Goal: Find contact information: Find contact information

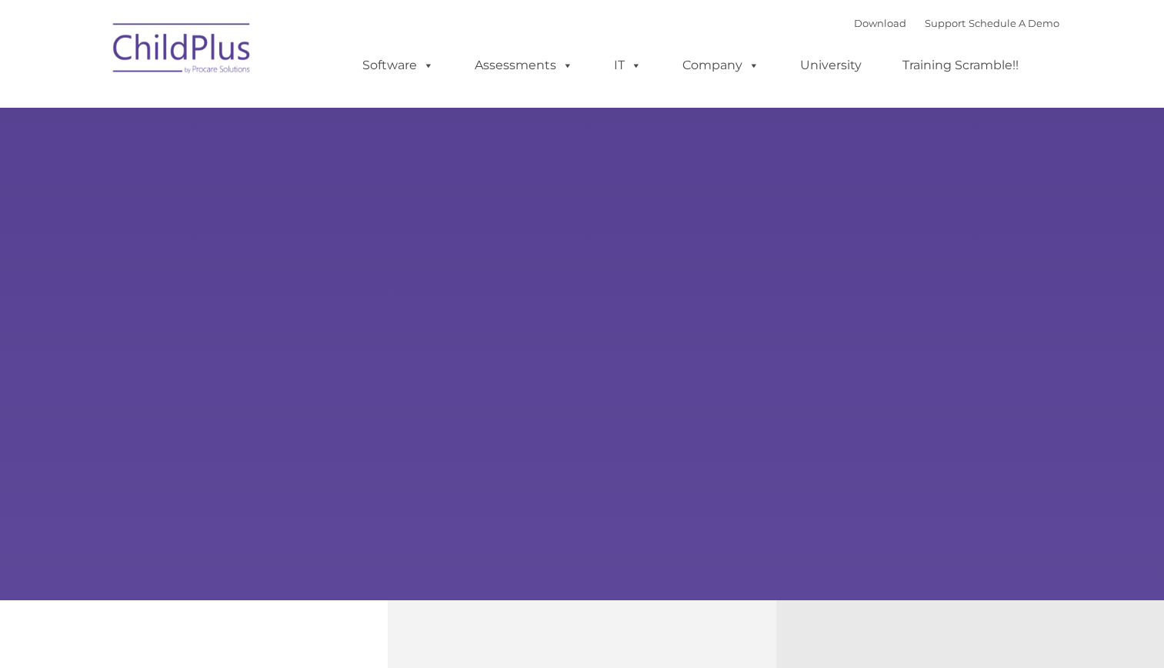
type input ""
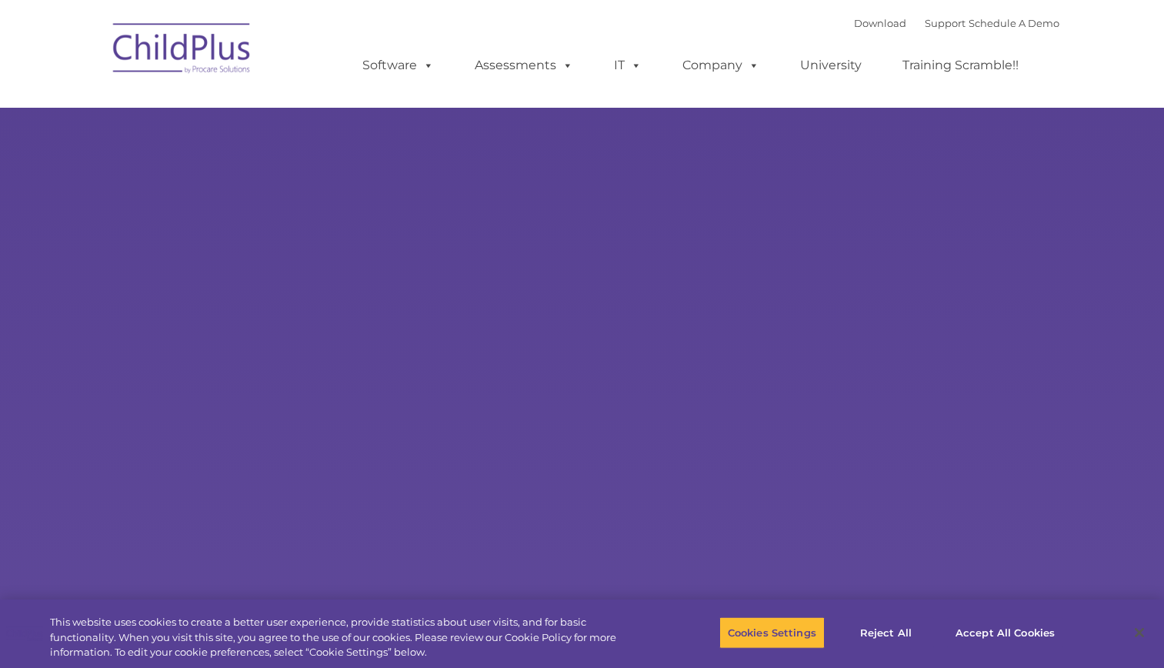
select select "MEDIUM"
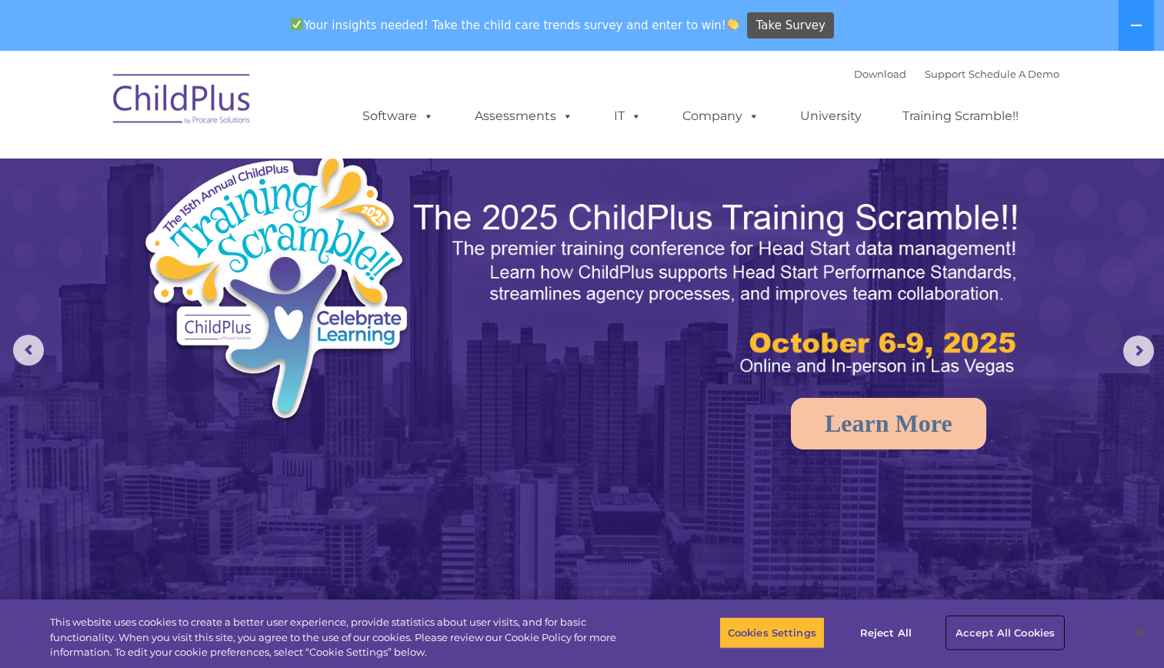
click at [1016, 637] on button "Accept All Cookies" at bounding box center [1005, 632] width 116 height 32
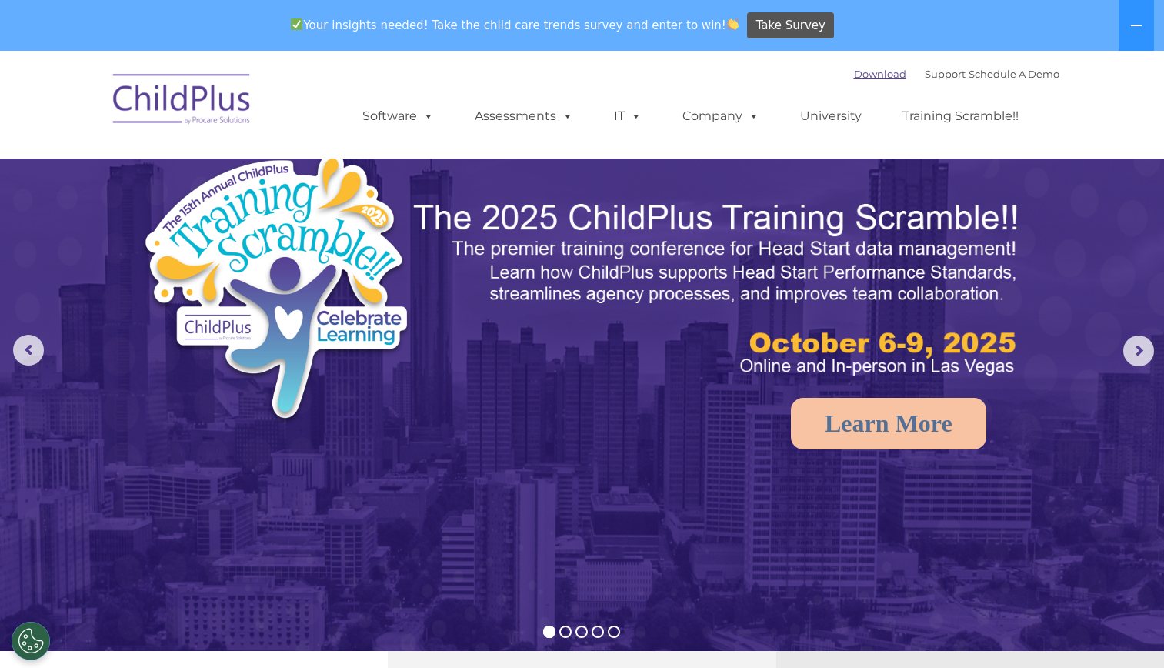
click at [854, 78] on link "Download" at bounding box center [880, 74] width 52 height 12
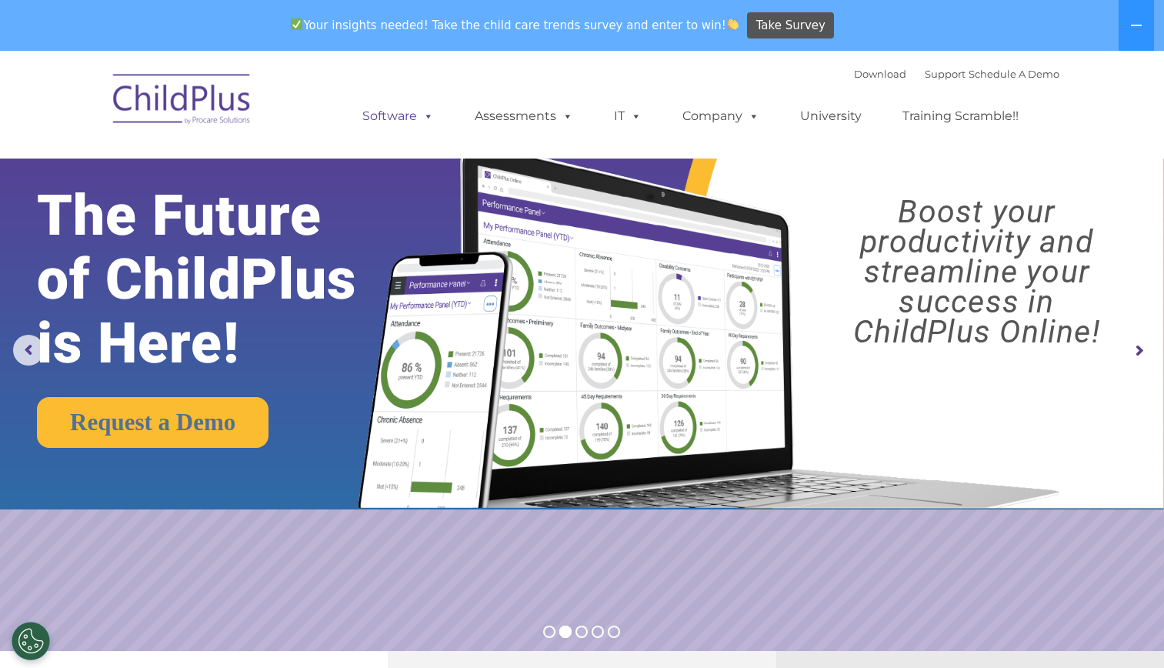
click at [396, 115] on link "Software" at bounding box center [398, 116] width 102 height 31
click at [319, 103] on div "Download Support | Schedule A Demo  MENU MENU Software ChildPlus: The original…" at bounding box center [582, 104] width 954 height 85
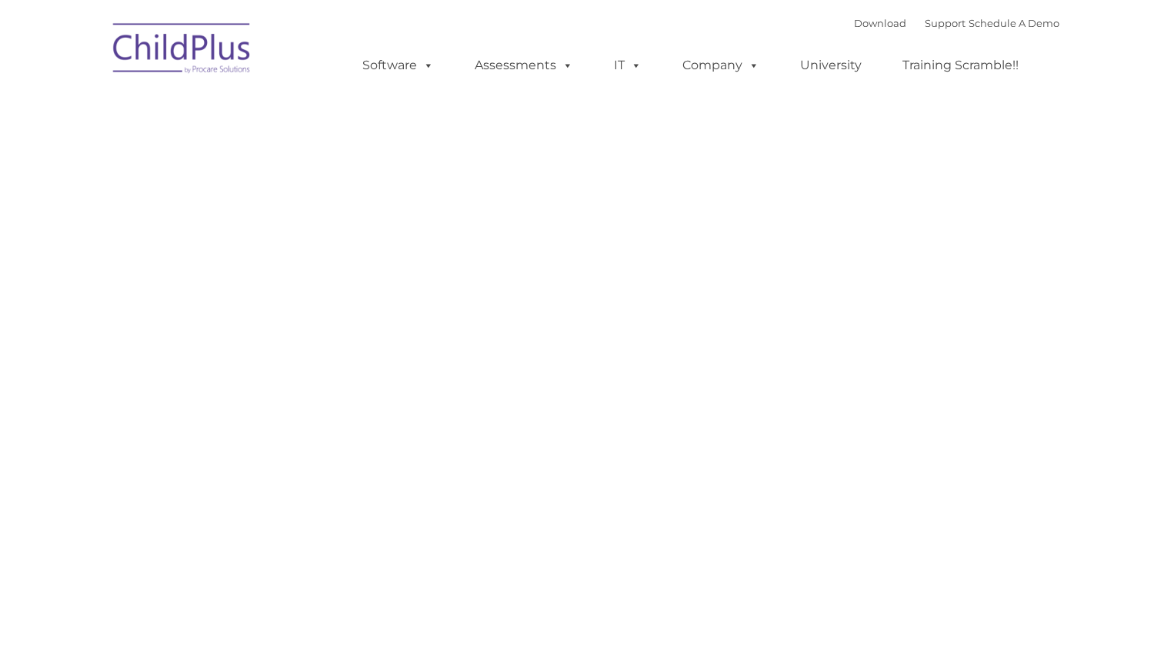
type input ""
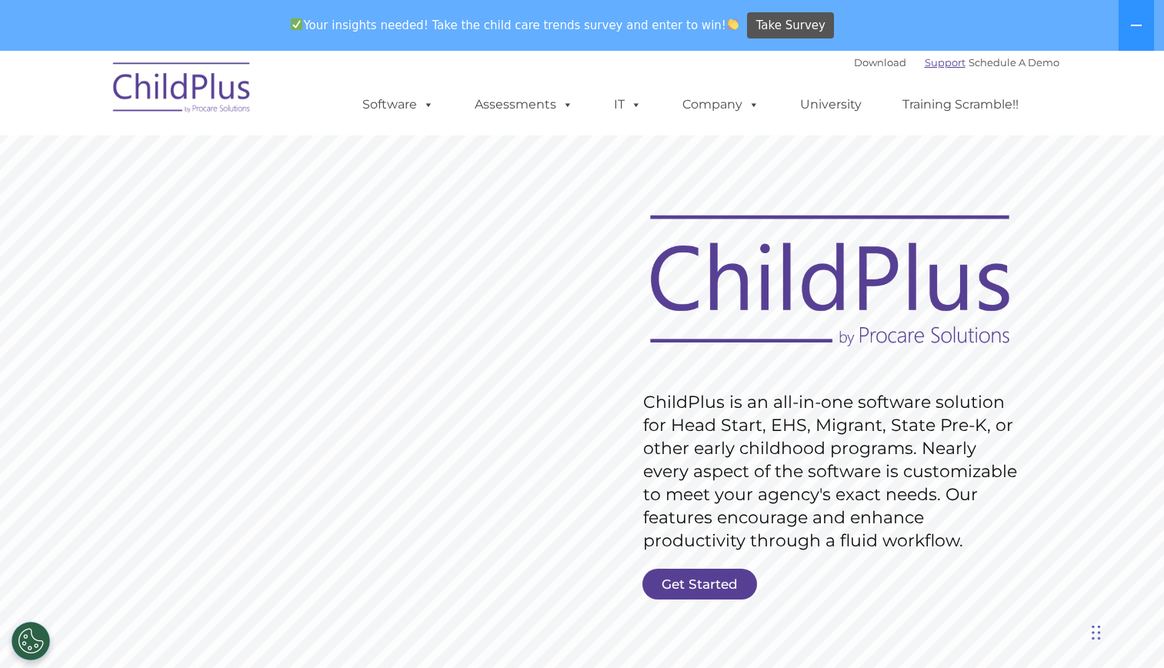
click at [925, 56] on link "Support" at bounding box center [945, 62] width 41 height 12
click at [933, 61] on link "Support" at bounding box center [945, 62] width 41 height 12
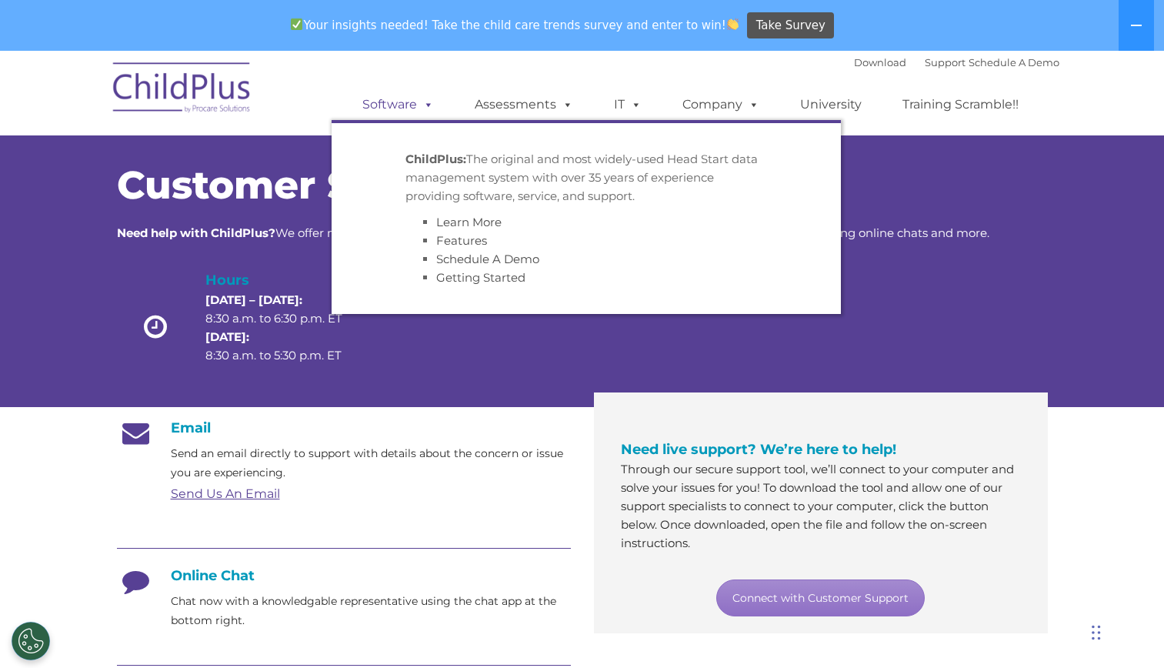
click at [403, 102] on link "Software" at bounding box center [398, 104] width 102 height 31
click at [306, 72] on div "Download Support | Schedule A Demo  MENU MENU Software ChildPlus: The original…" at bounding box center [582, 93] width 954 height 85
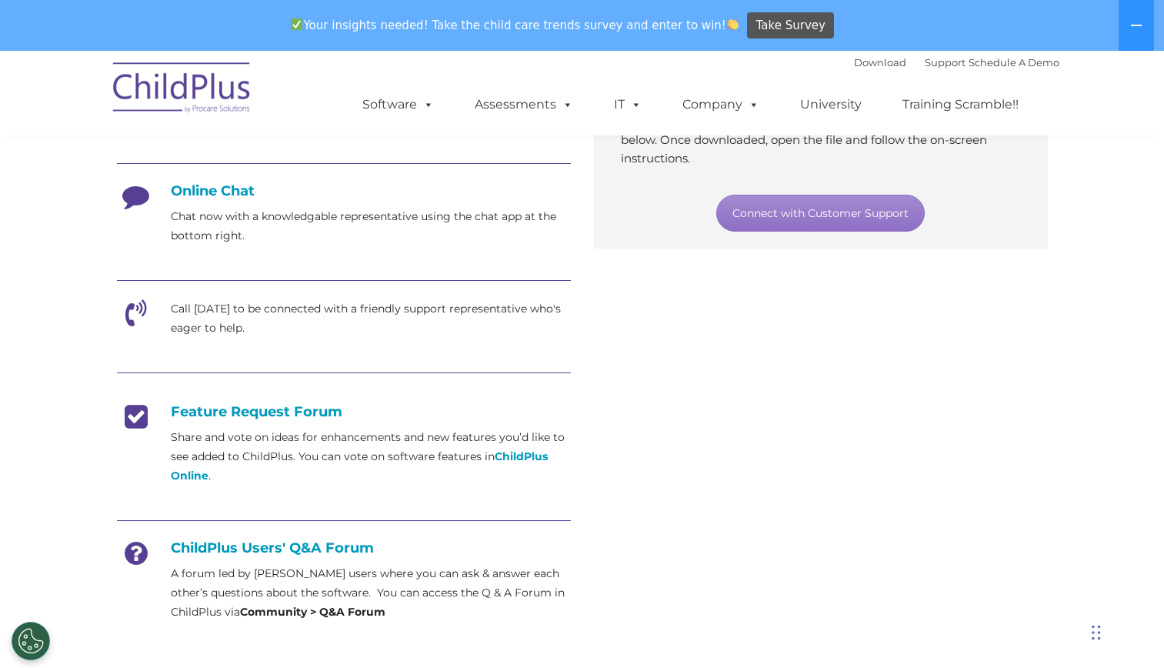
scroll to position [639, 0]
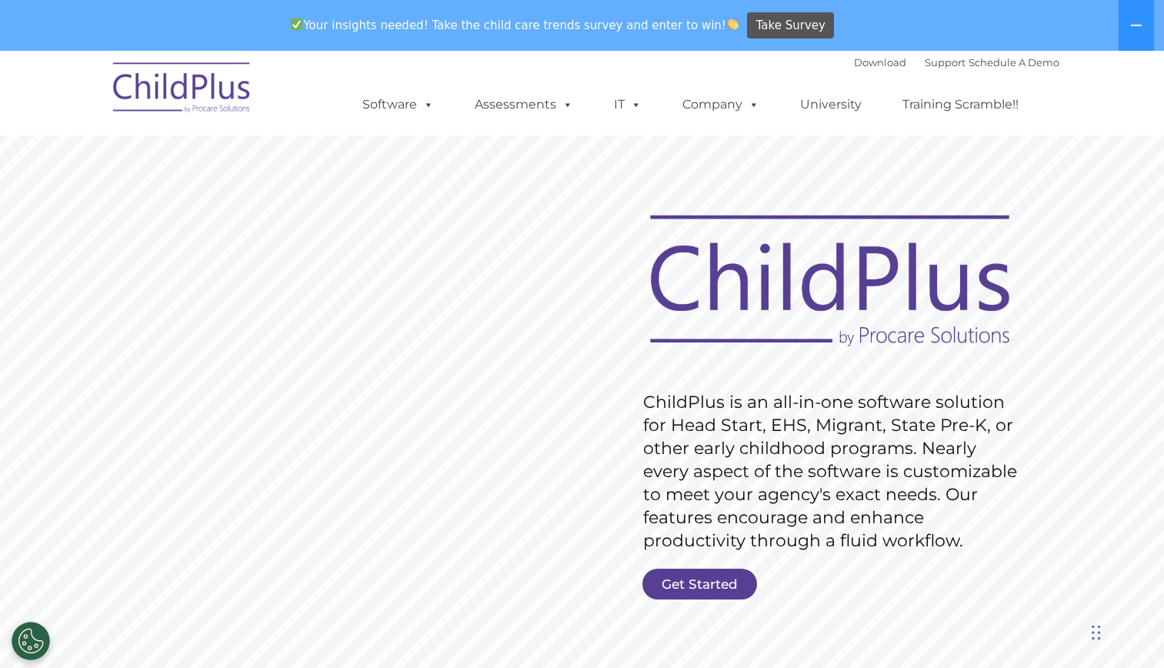
click at [756, 221] on img at bounding box center [830, 281] width 392 height 143
click at [580, 345] on rs-slide "Request Pricing ChildPlus is an all-in-one software solution for Head Start, EH…" at bounding box center [582, 451] width 1164 height 692
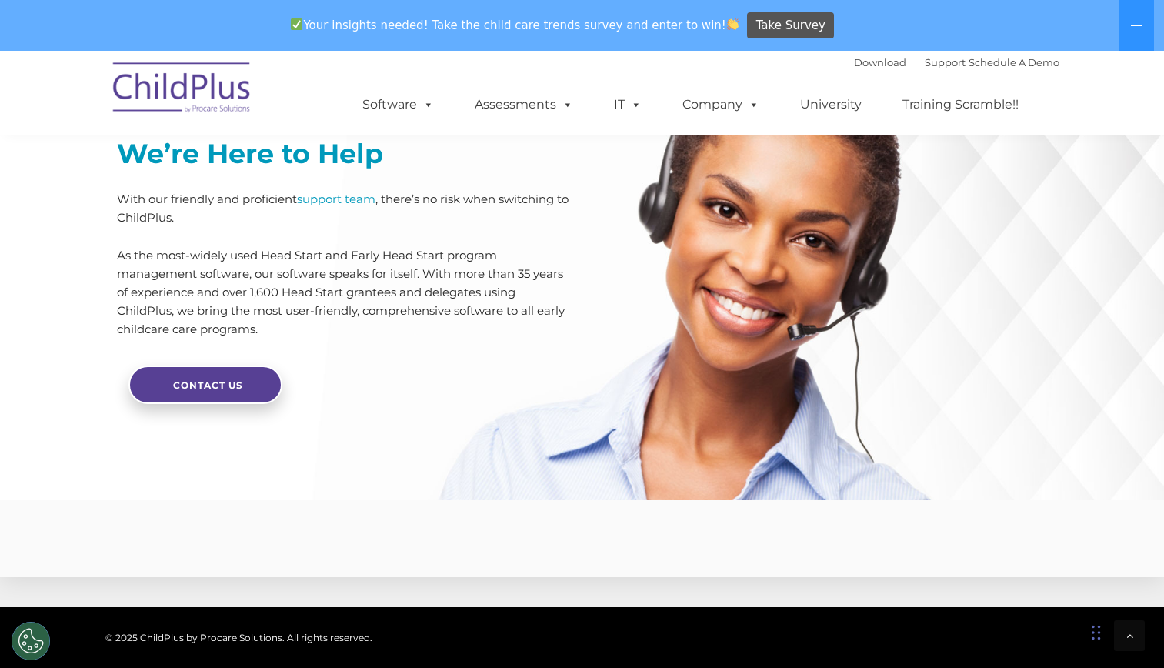
scroll to position [3461, 0]
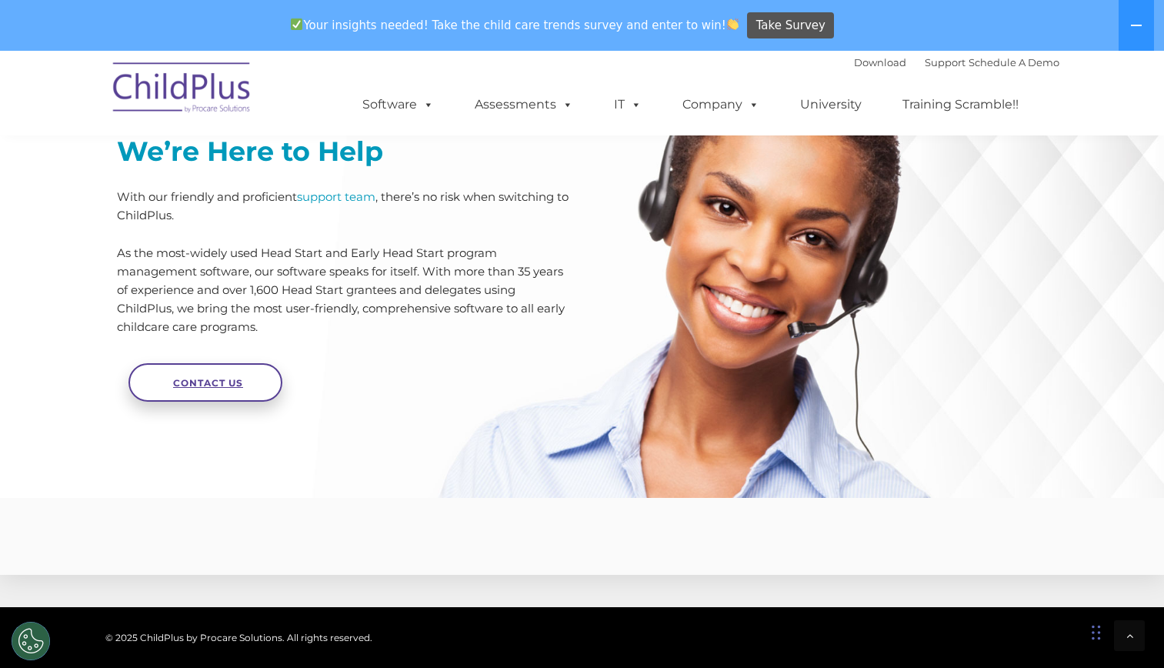
click at [236, 402] on link "Contact Us" at bounding box center [205, 382] width 154 height 38
click at [327, 204] on link "support team" at bounding box center [336, 196] width 78 height 15
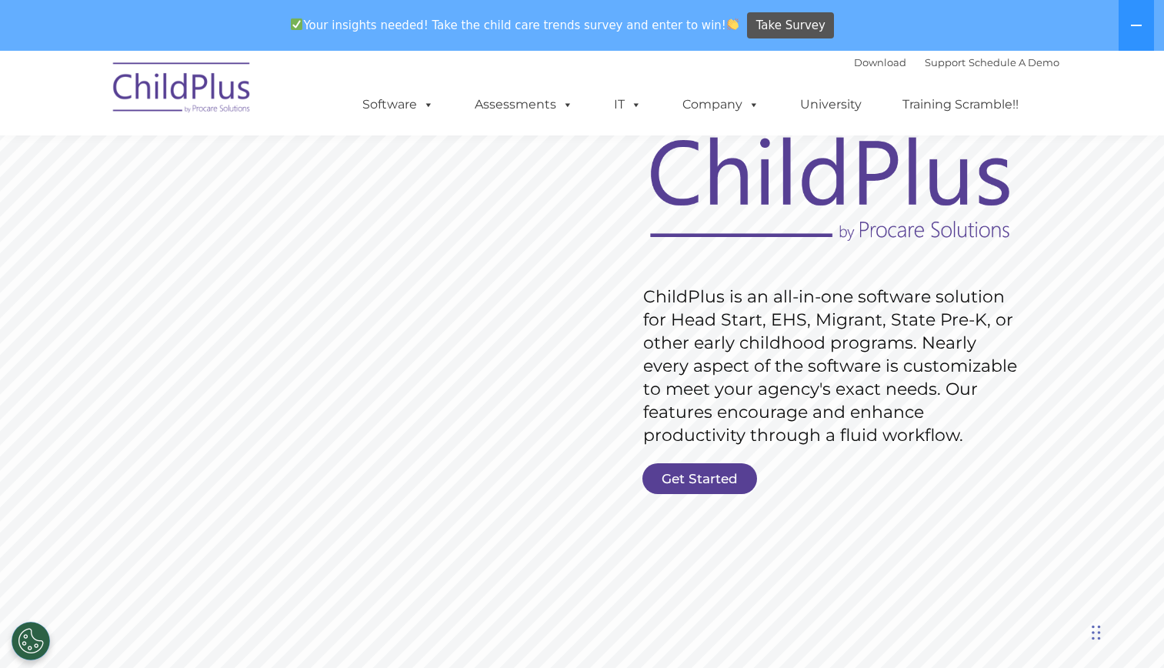
scroll to position [0, 0]
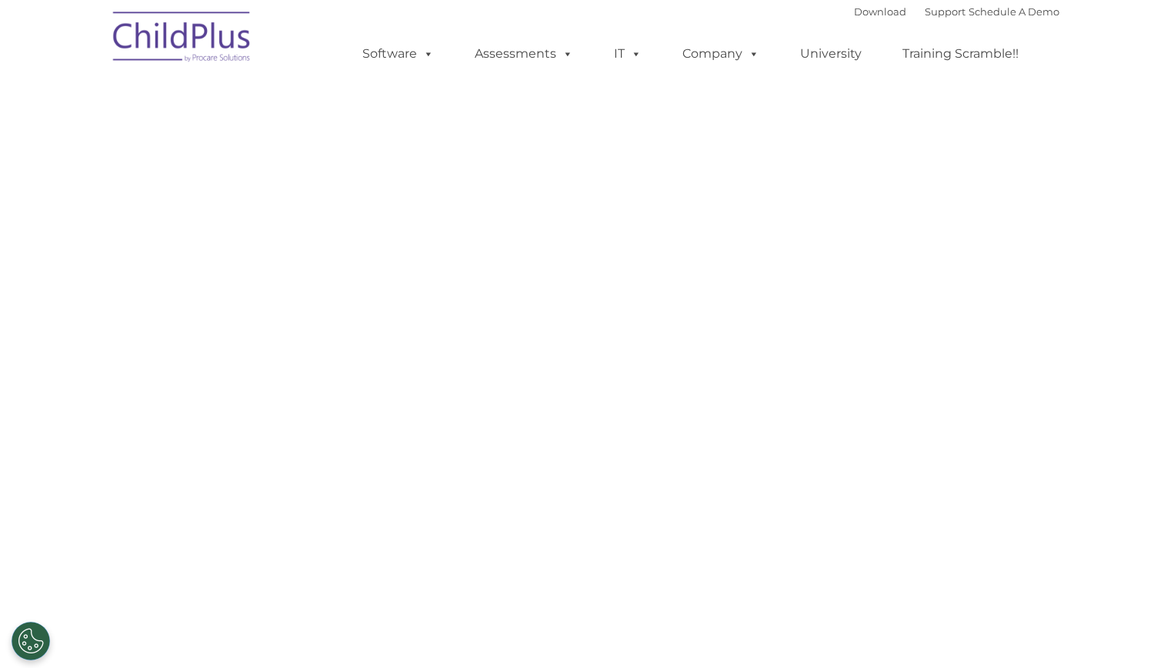
select select "MEDIUM"
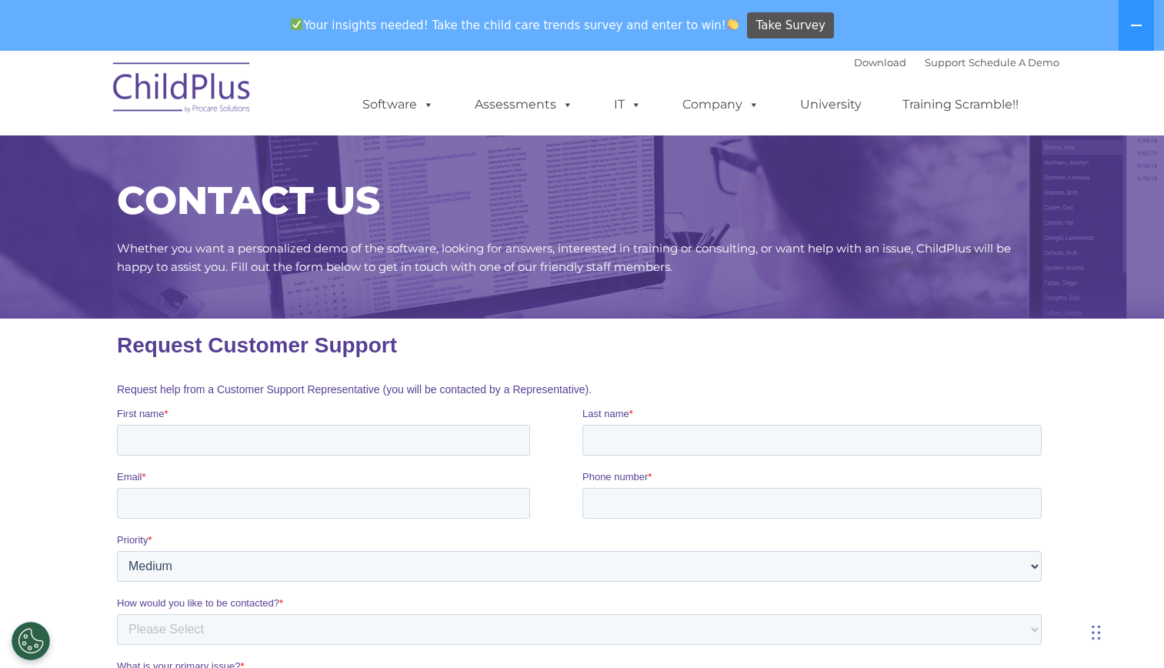
click at [869, 8] on div "Your insights needed! Take the child care trends survey and enter to win! Take …" at bounding box center [560, 26] width 1121 height 50
click at [1141, 15] on button at bounding box center [1136, 25] width 35 height 51
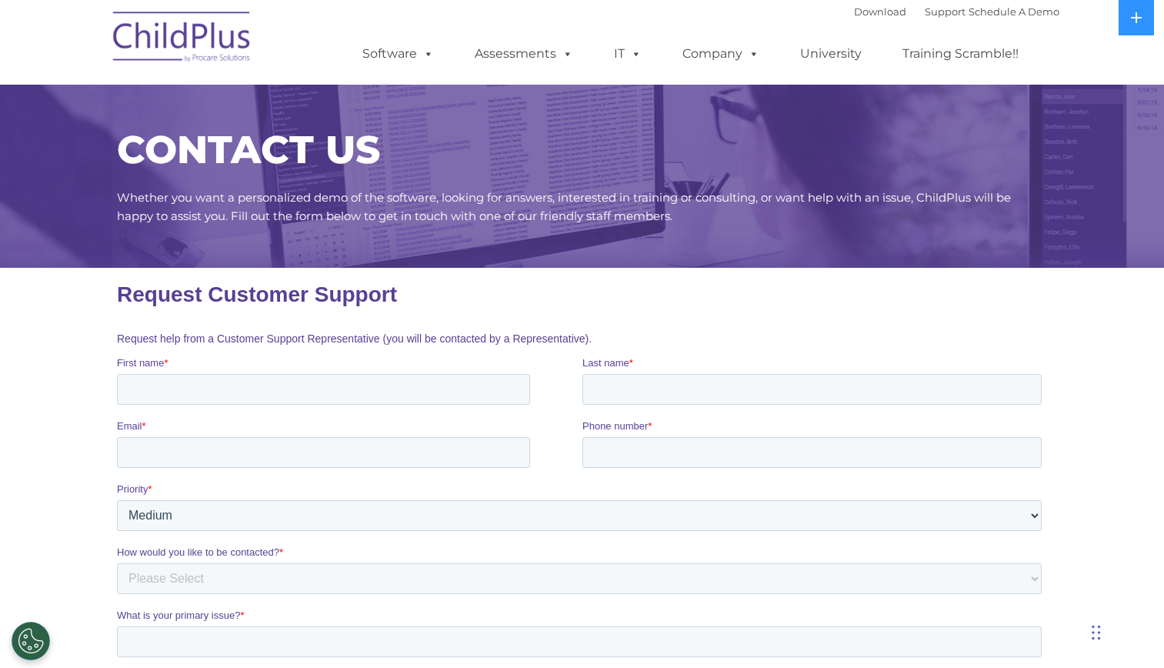
click at [865, 18] on div "Download Support | Schedule A Demo " at bounding box center [956, 11] width 205 height 23
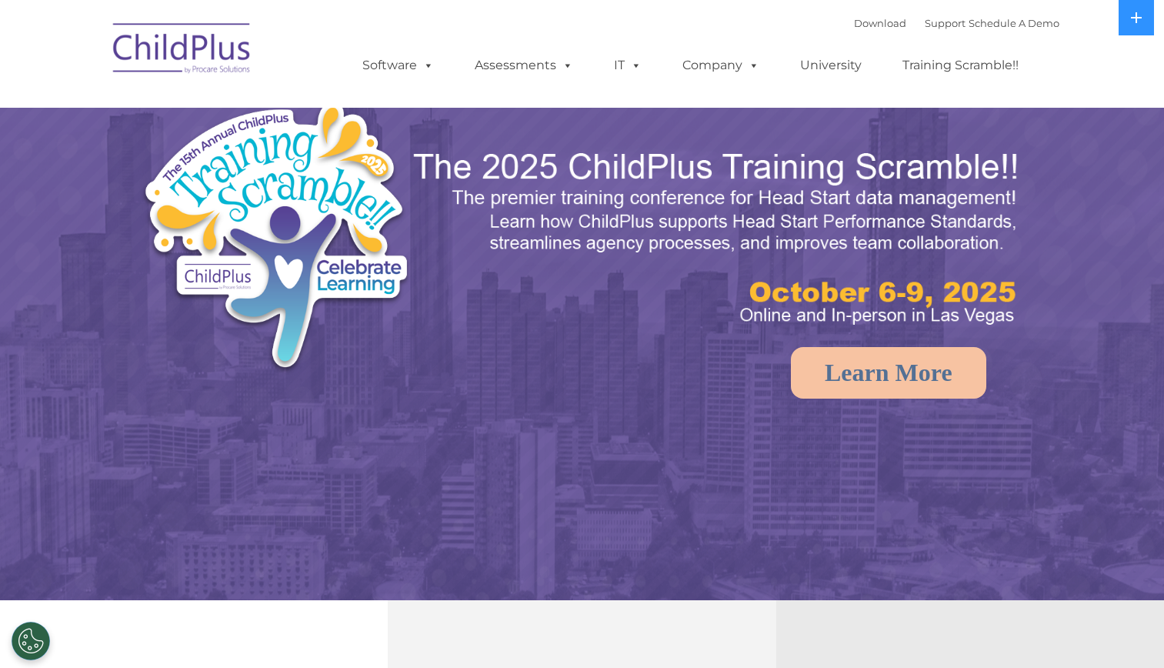
select select "MEDIUM"
